Goal: Navigation & Orientation: Find specific page/section

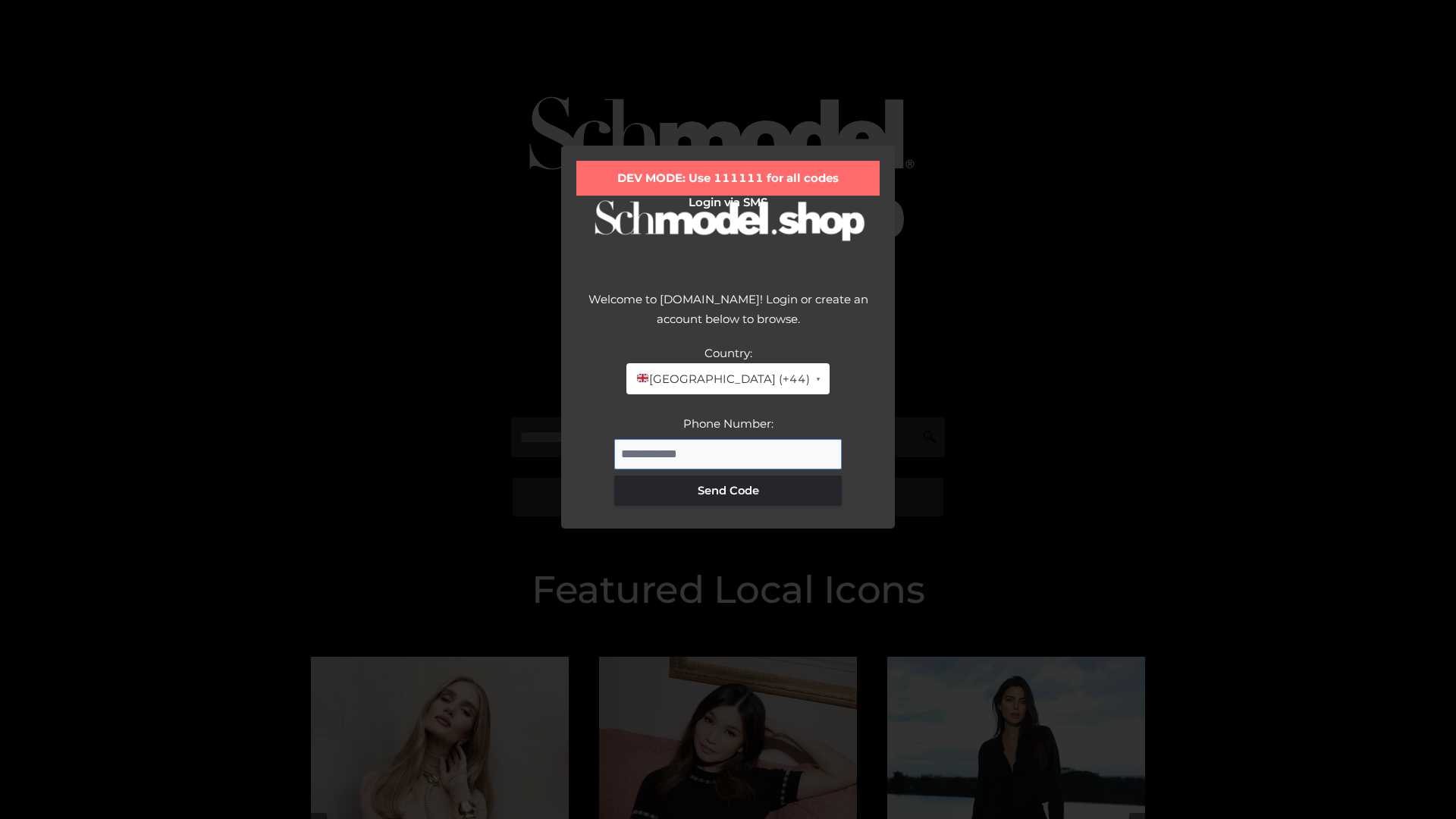
click at [728, 453] on input "Phone Number:" at bounding box center [728, 454] width 227 height 30
type input "**********"
click at [728, 490] on button "Send Code" at bounding box center [728, 490] width 227 height 30
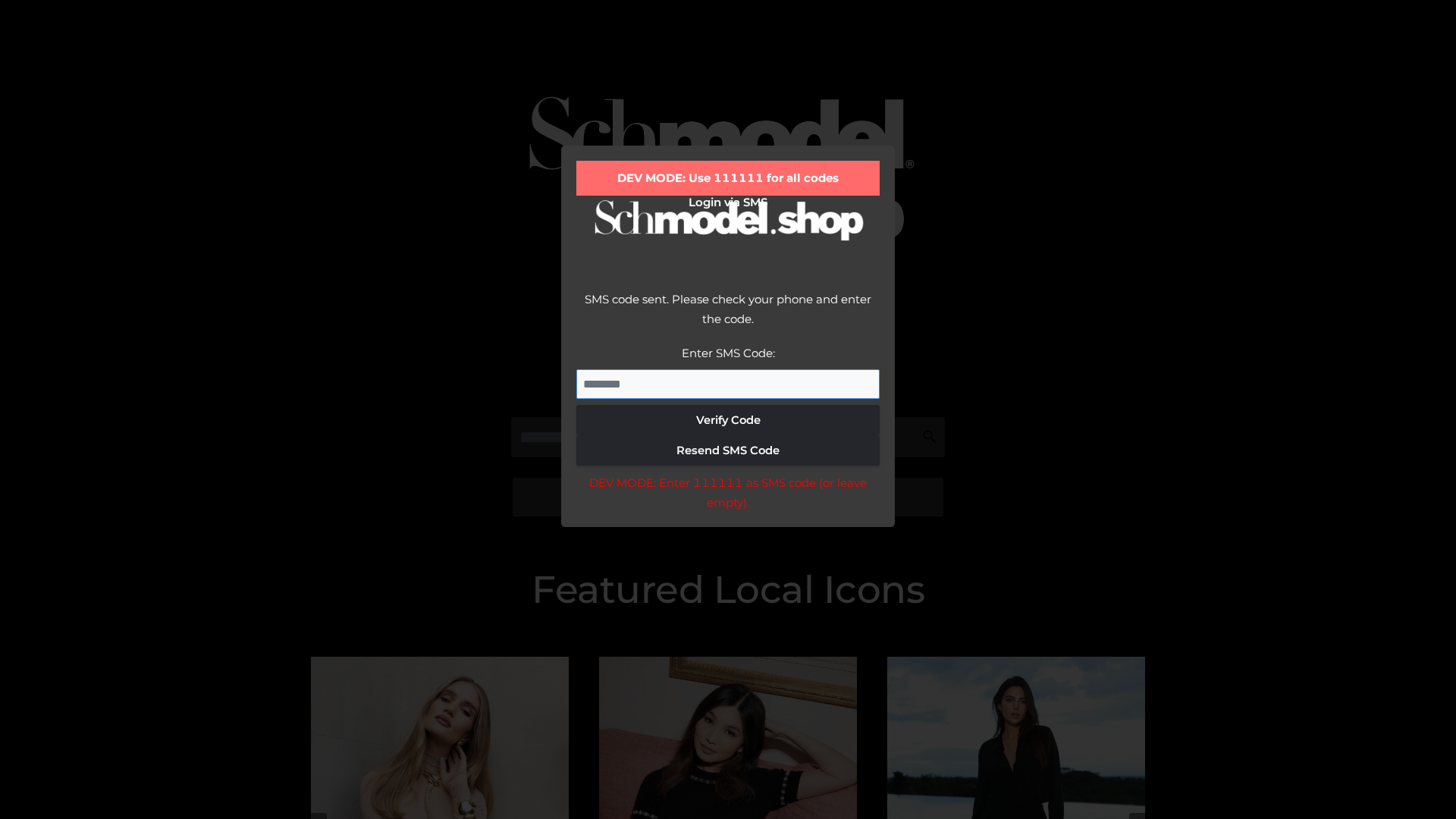
click at [728, 384] on input "Enter SMS Code:" at bounding box center [728, 384] width 304 height 30
type input "******"
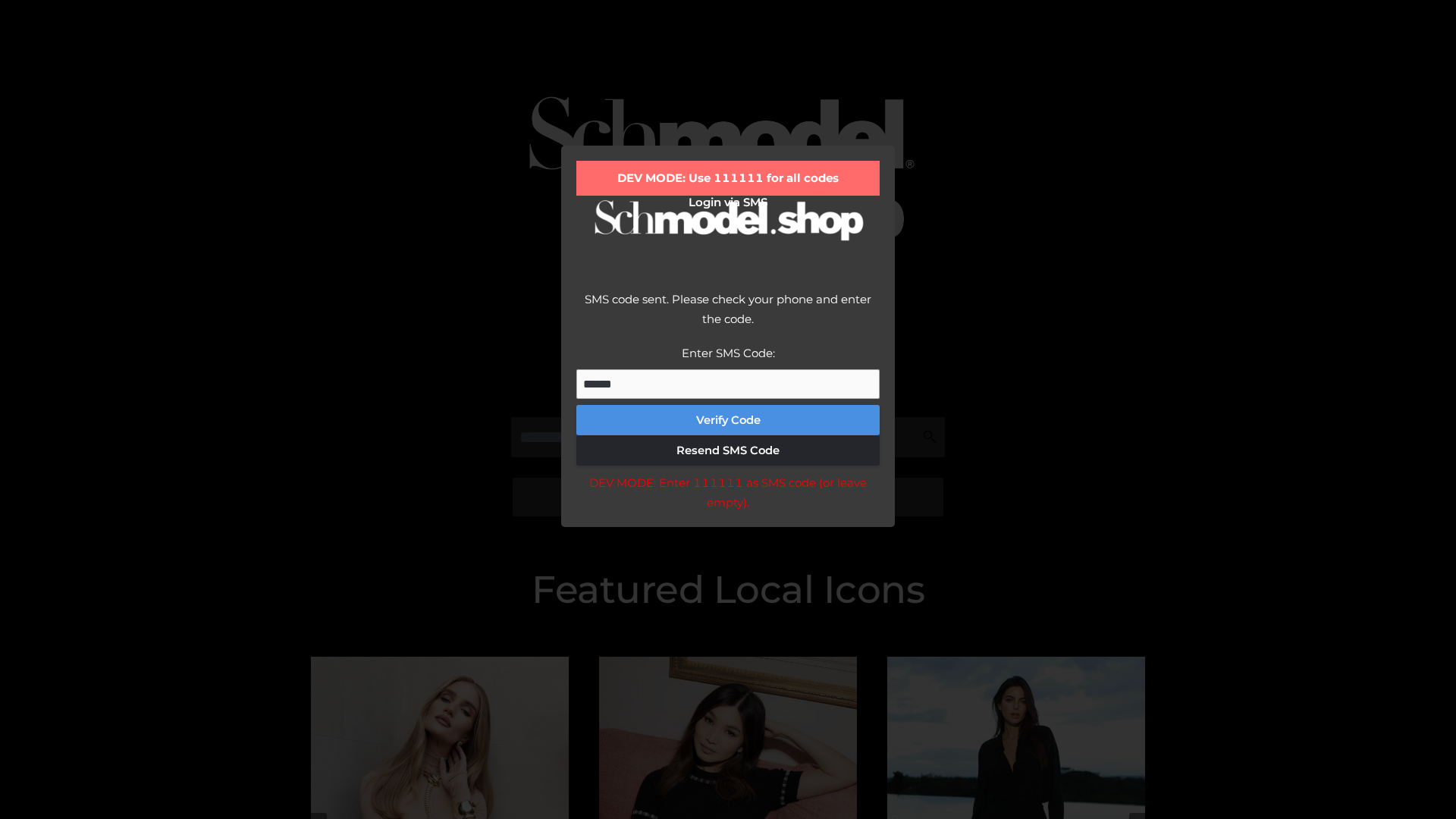
click at [728, 420] on button "Verify Code" at bounding box center [728, 420] width 304 height 30
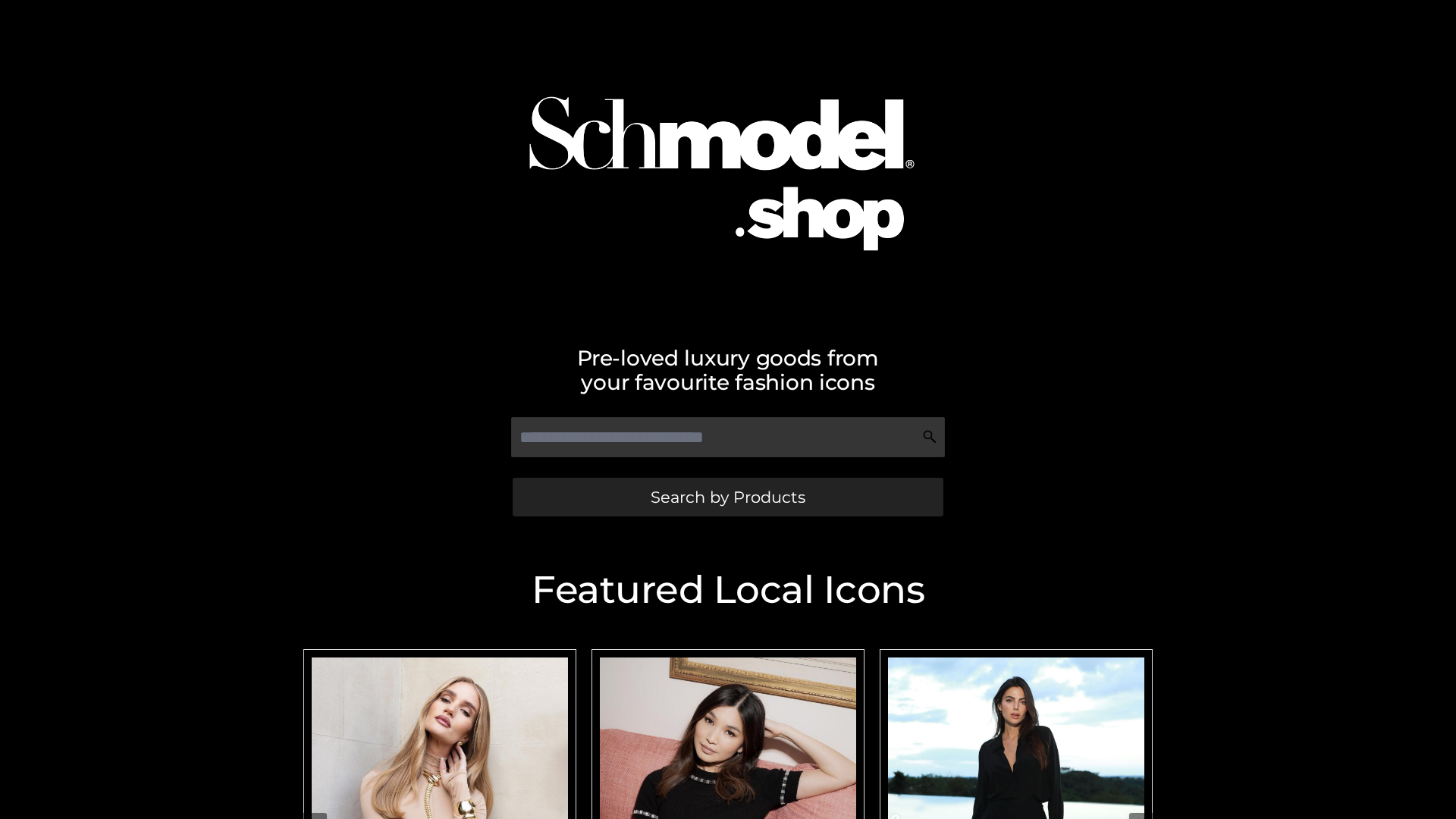
click at [728, 497] on span "Search by Products" at bounding box center [728, 496] width 155 height 16
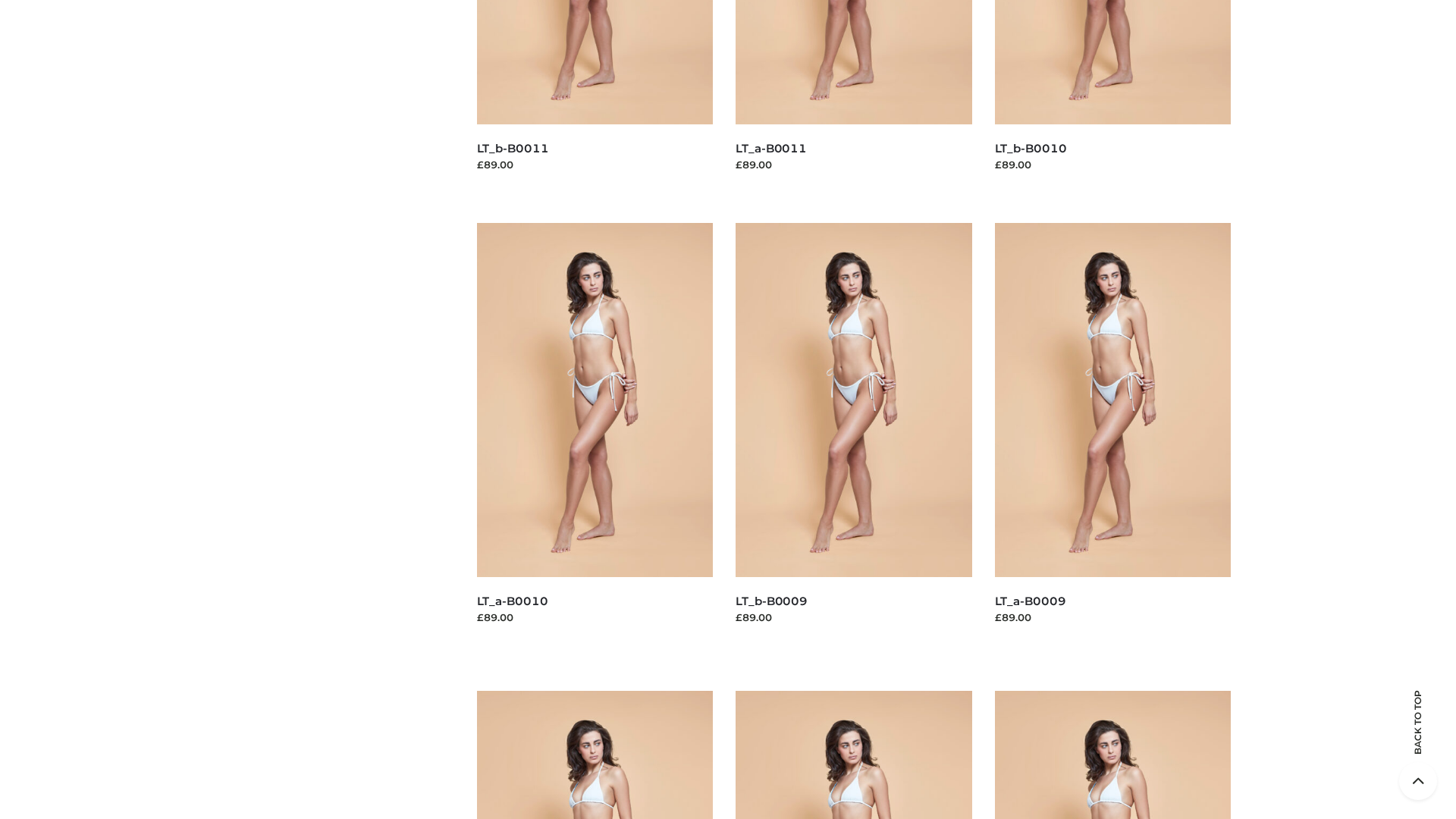
scroll to position [3998, 0]
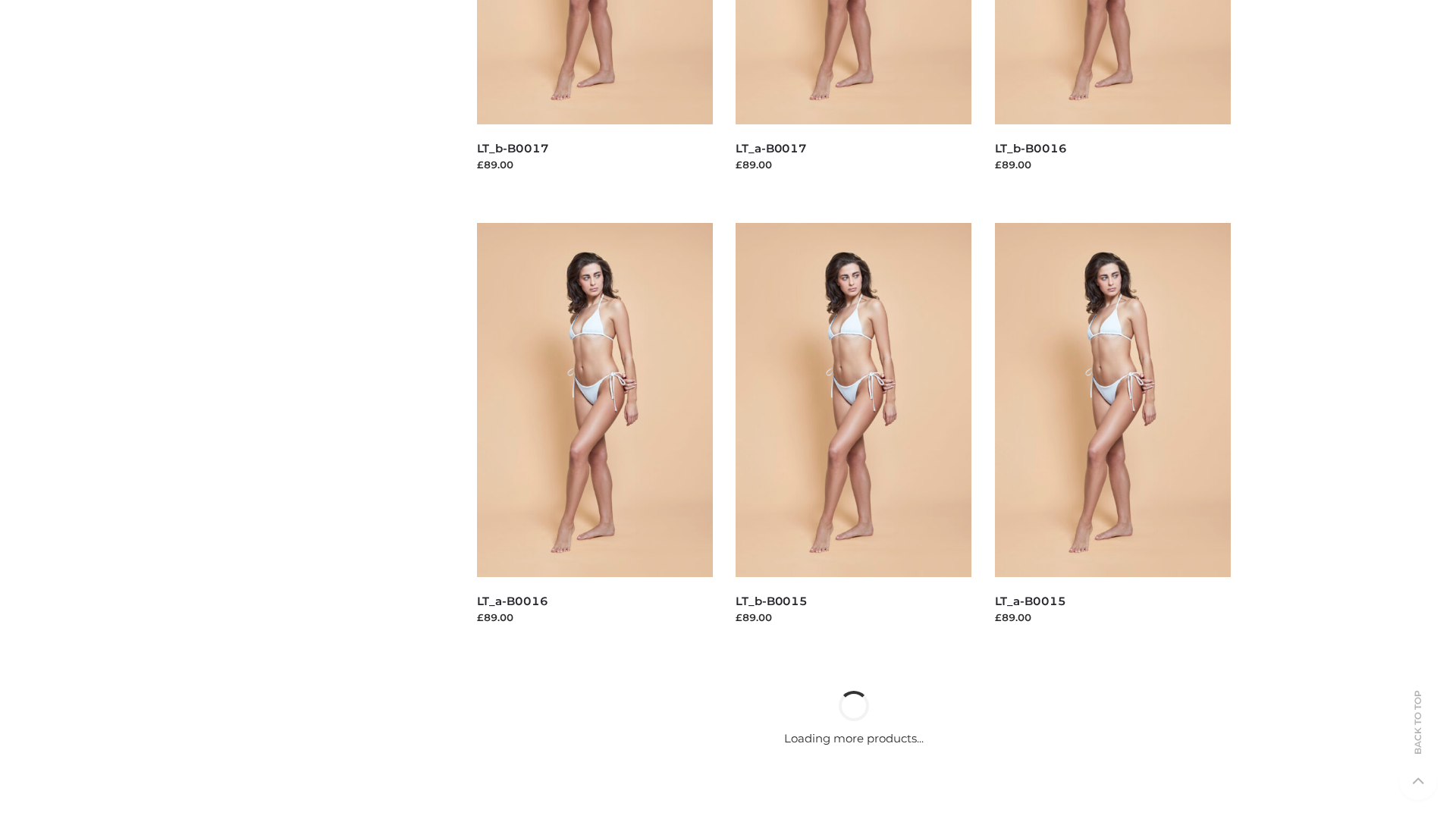
scroll to position [1235, 0]
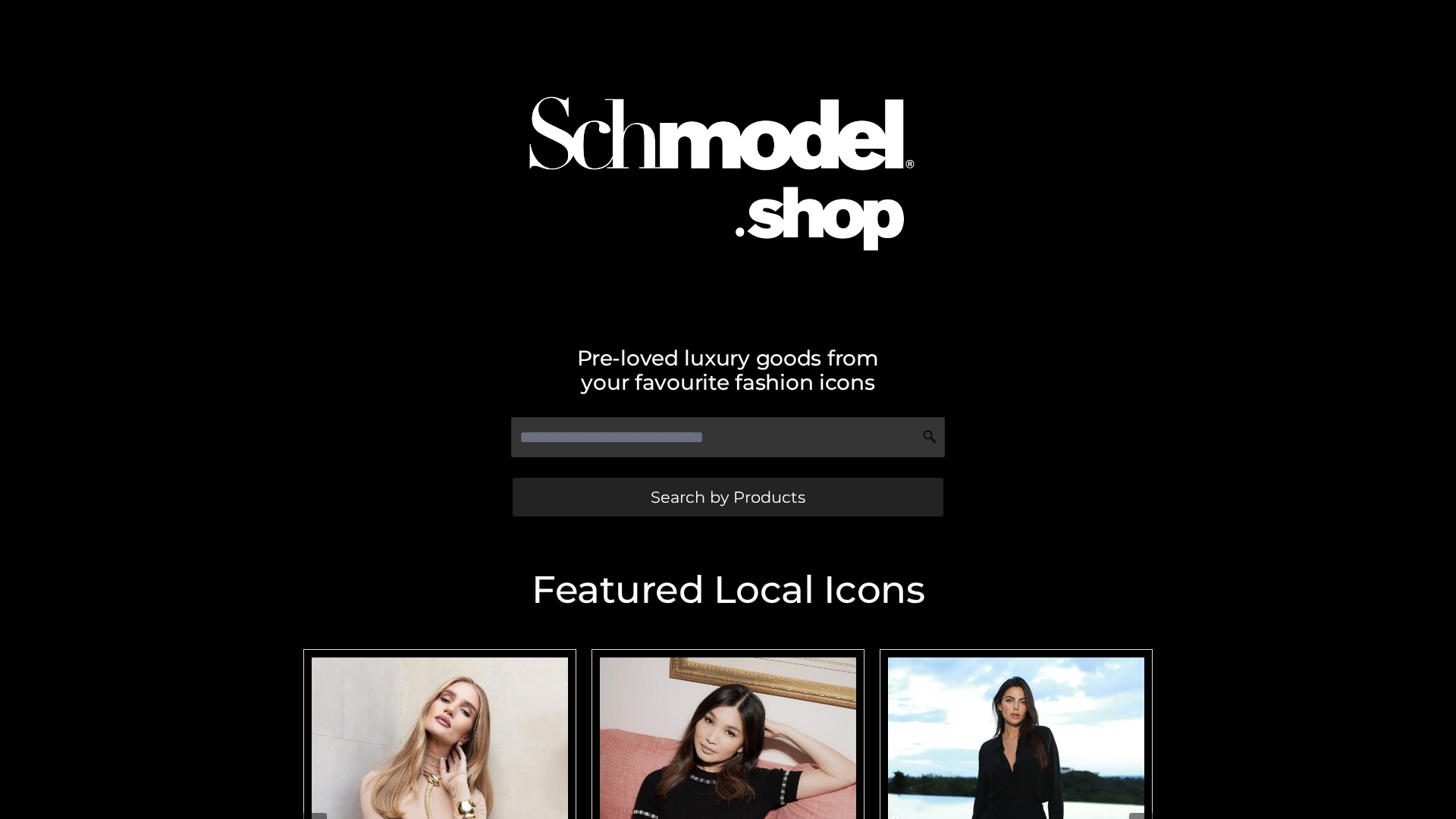
click at [728, 497] on span "Search by Products" at bounding box center [728, 496] width 155 height 16
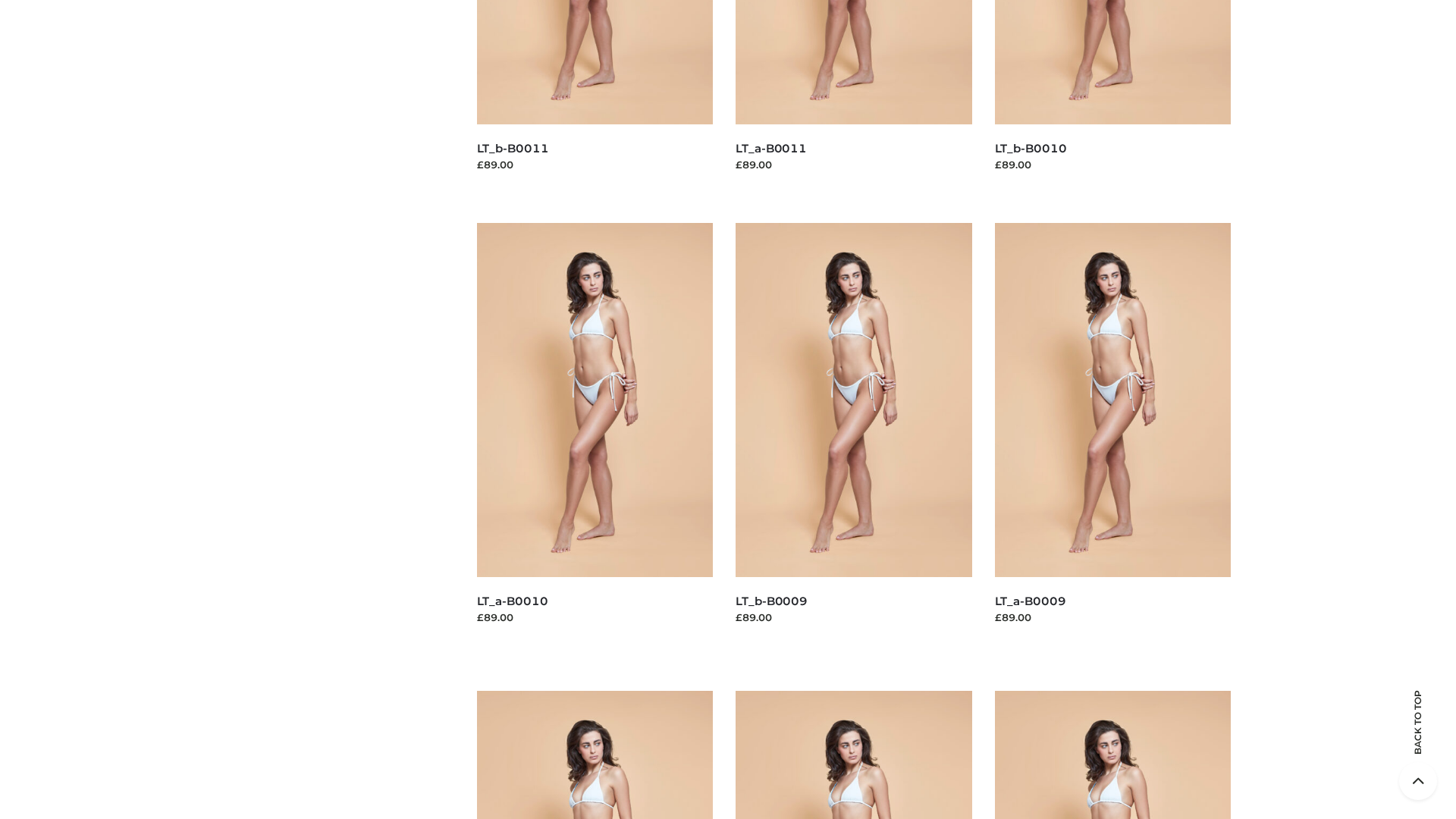
scroll to position [3998, 0]
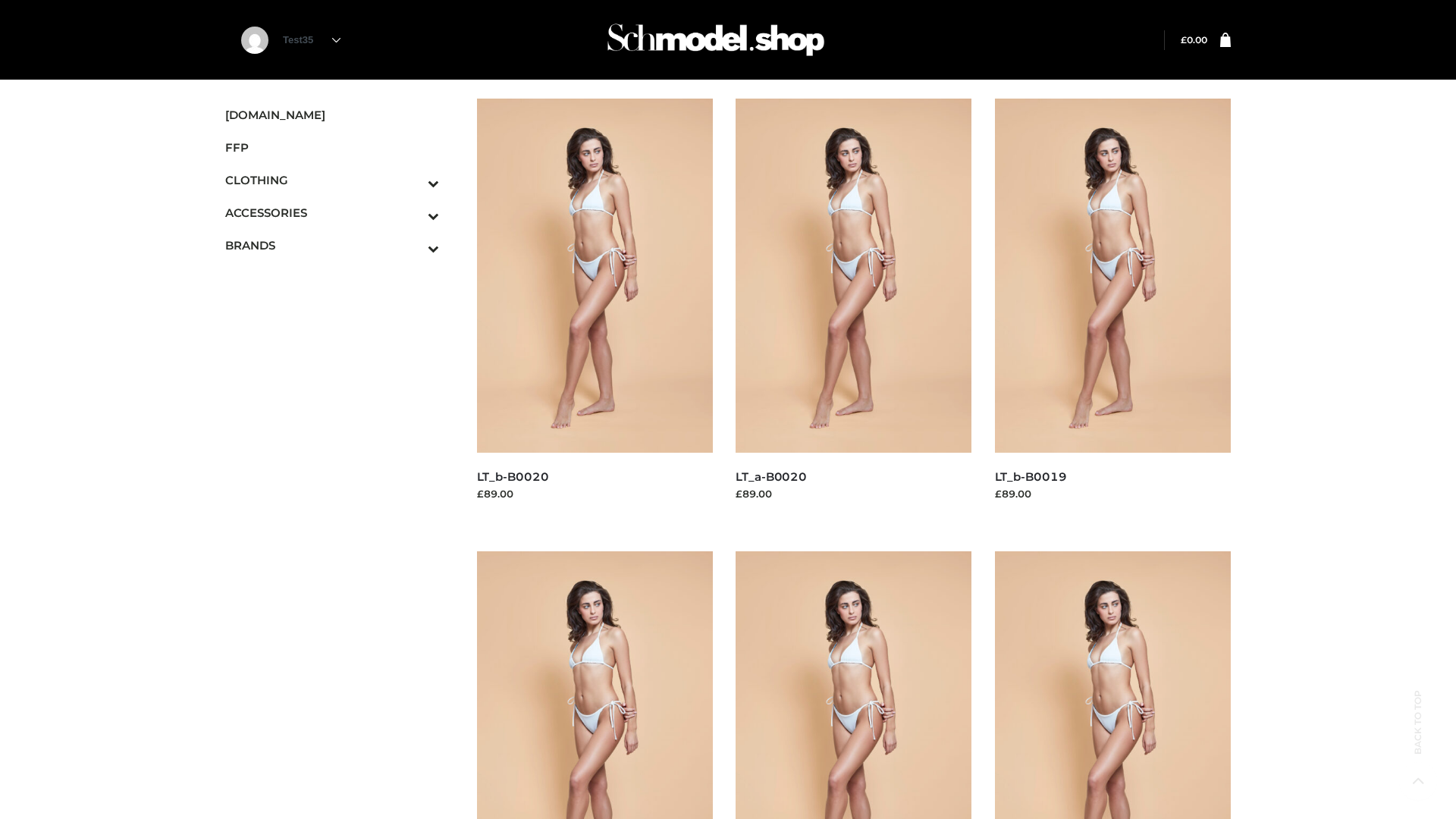
scroll to position [1235, 0]
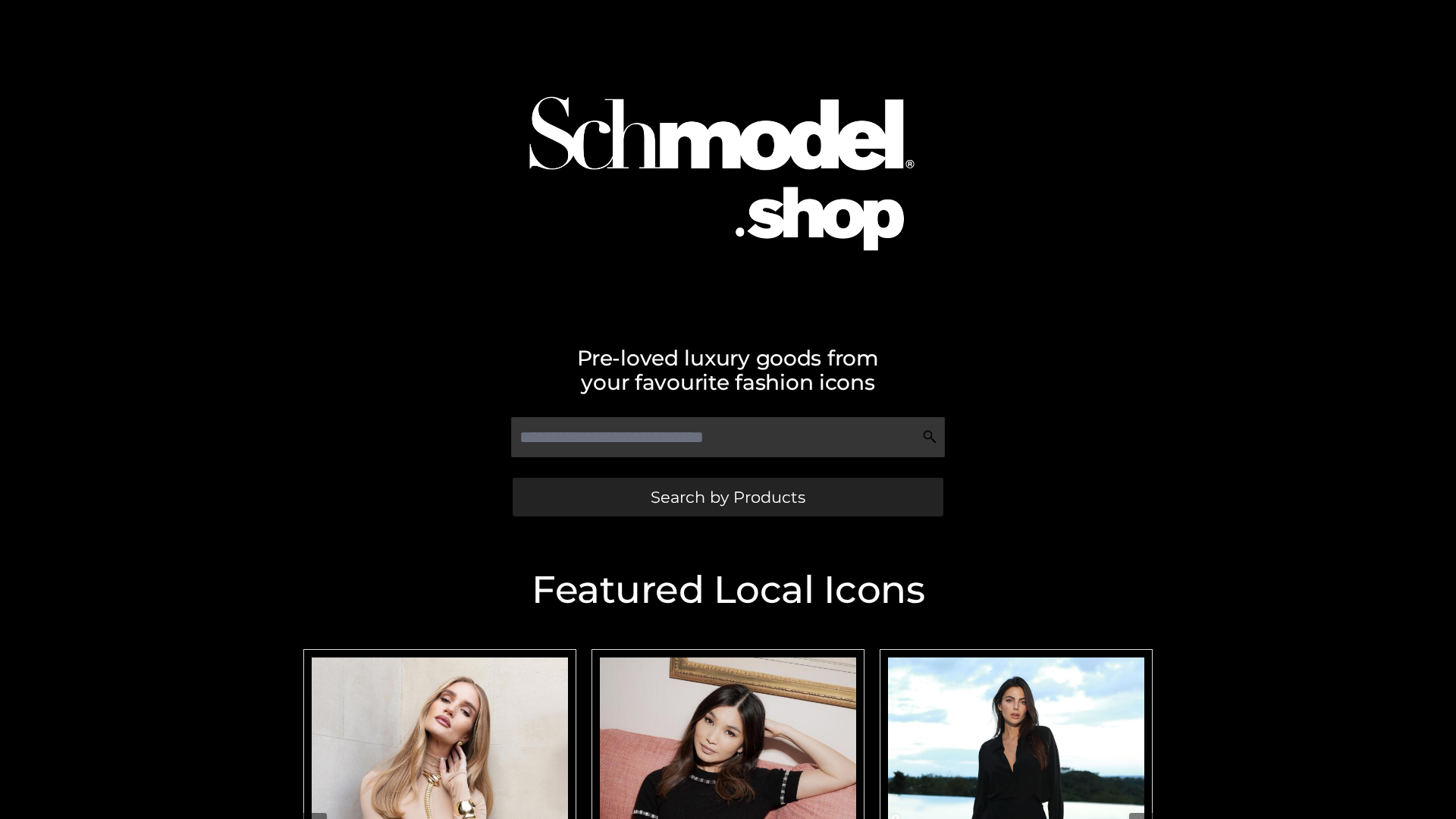
click at [728, 497] on span "Search by Products" at bounding box center [728, 496] width 155 height 16
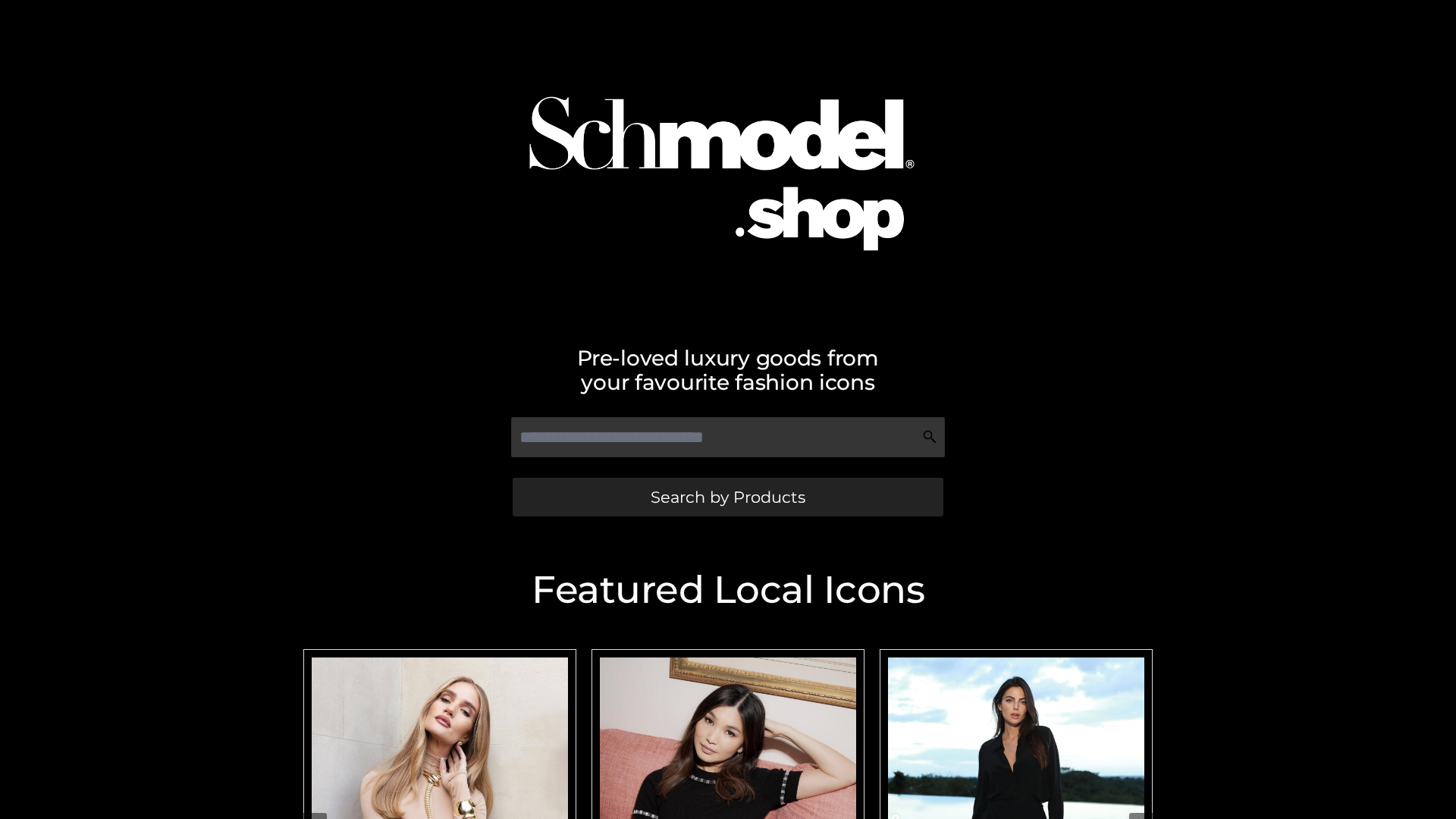
click at [728, 497] on span "Search by Products" at bounding box center [728, 496] width 155 height 16
